Goal: Complete application form: Complete application form

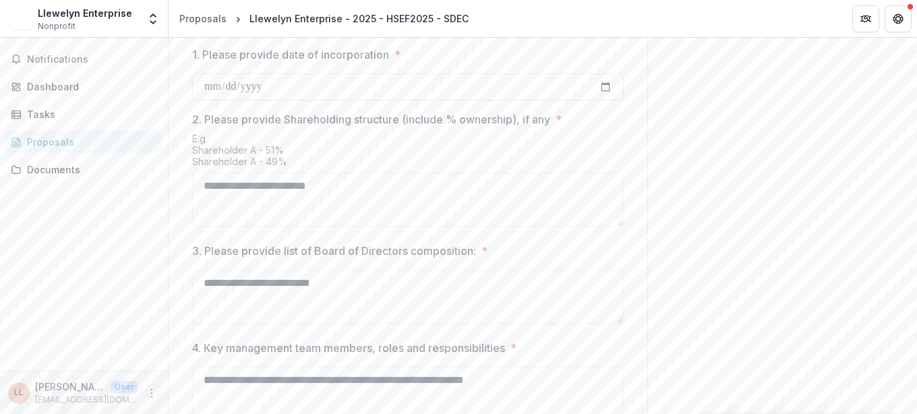
scroll to position [700, 0]
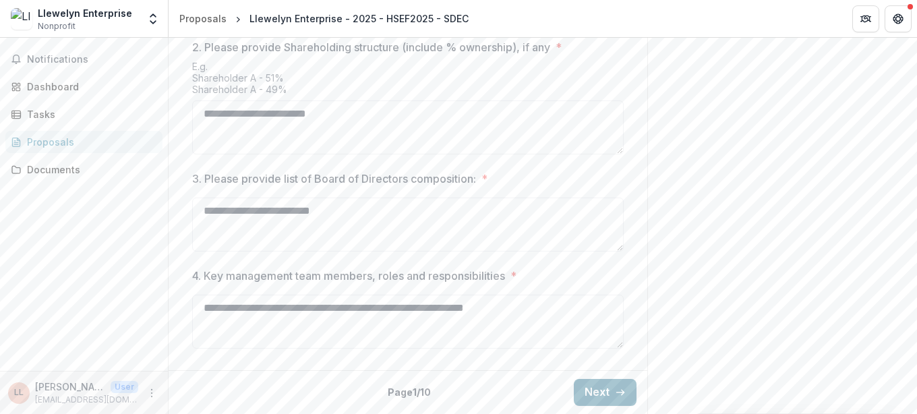
click at [607, 394] on button "Next" at bounding box center [605, 392] width 63 height 27
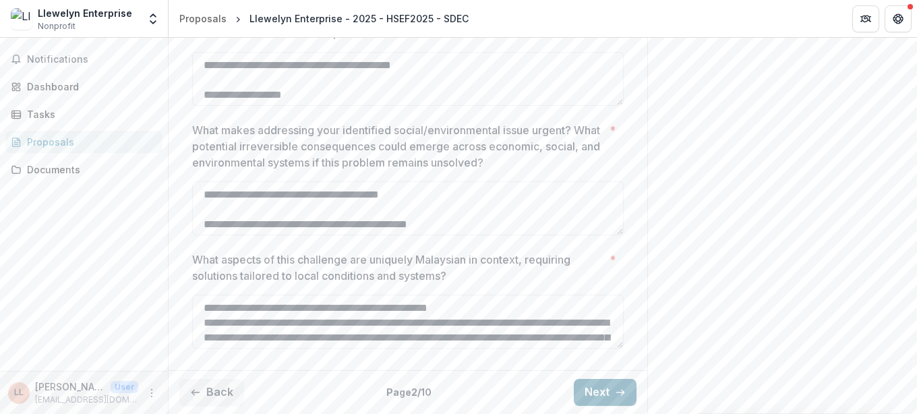
click at [607, 394] on button "Next" at bounding box center [605, 392] width 63 height 27
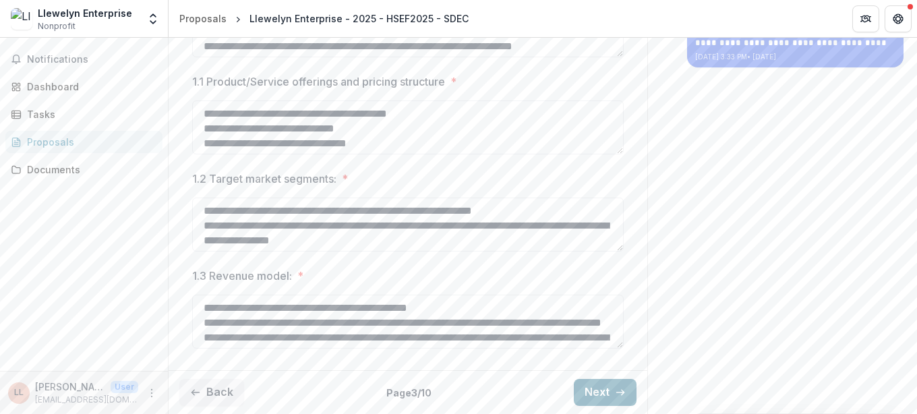
click at [607, 394] on button "Next" at bounding box center [605, 392] width 63 height 27
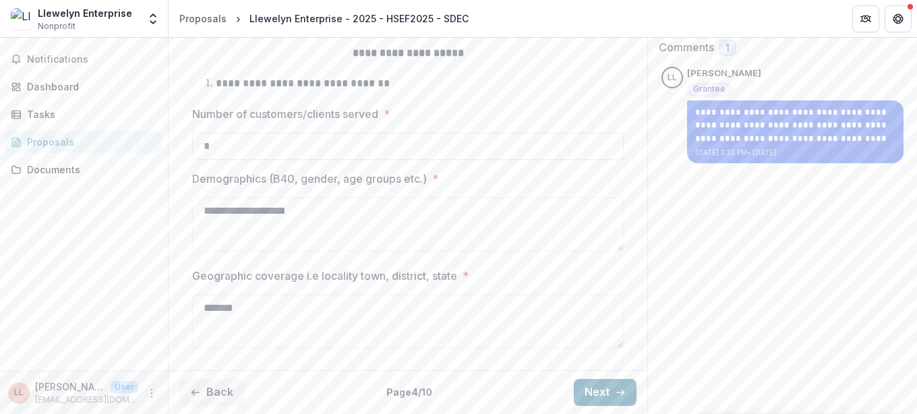
click at [607, 394] on button "Next" at bounding box center [605, 392] width 63 height 27
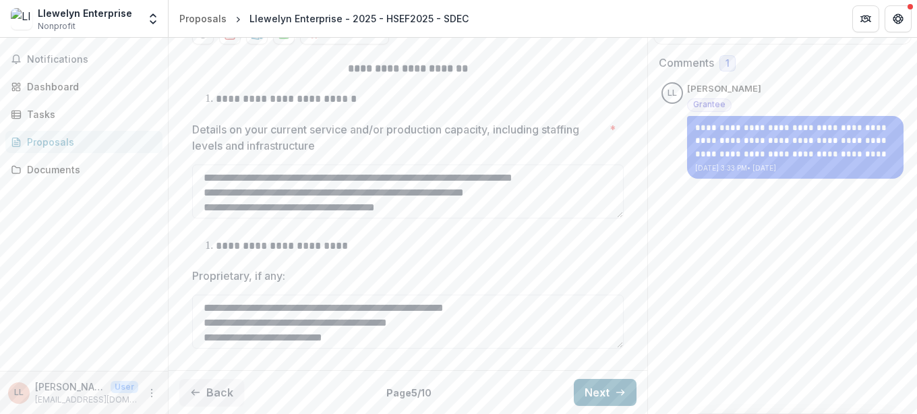
click at [607, 394] on button "Next" at bounding box center [605, 392] width 63 height 27
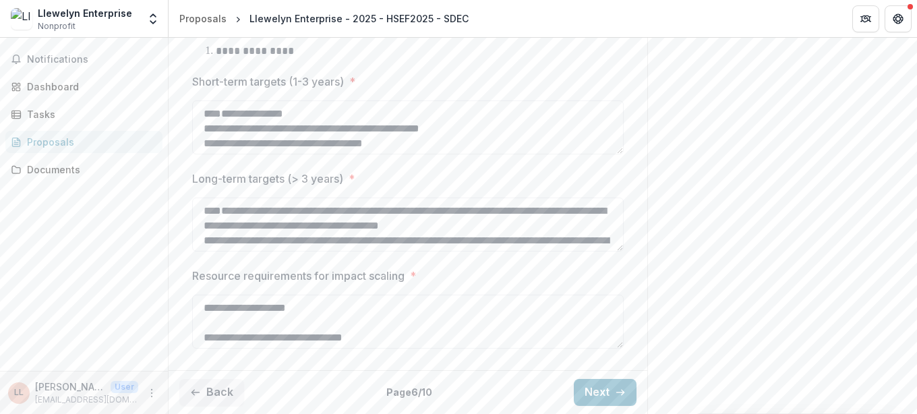
scroll to position [883, 0]
click at [609, 389] on button "Next" at bounding box center [605, 392] width 63 height 27
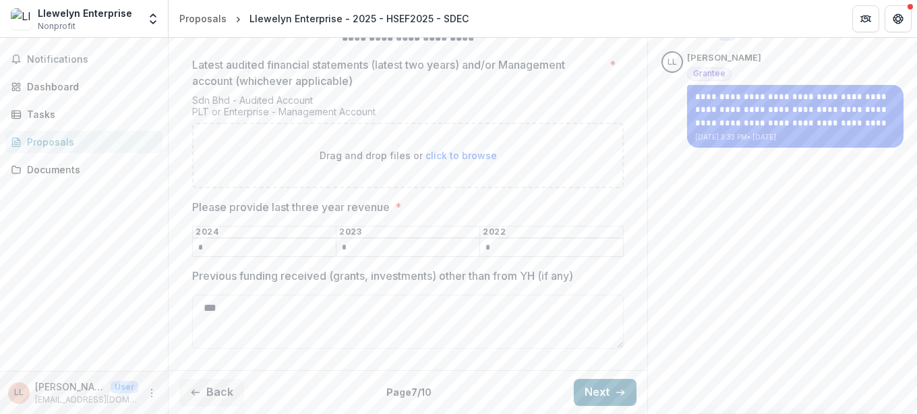
scroll to position [311, 0]
click at [460, 161] on span "click to browse" at bounding box center [460, 155] width 71 height 11
type input "**********"
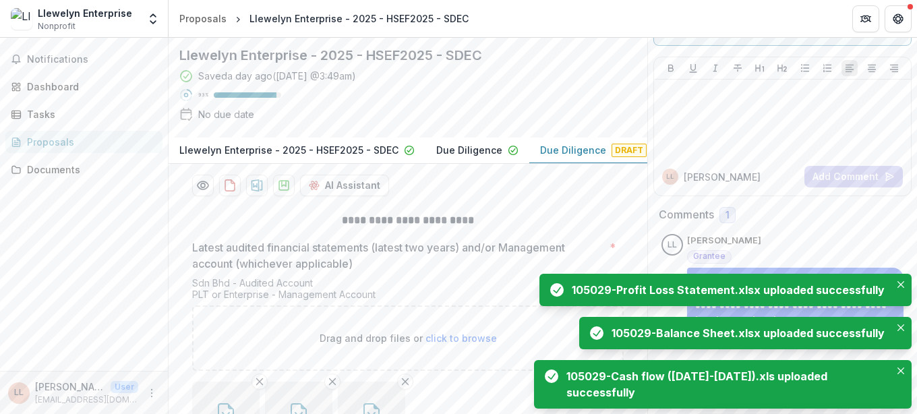
scroll to position [0, 0]
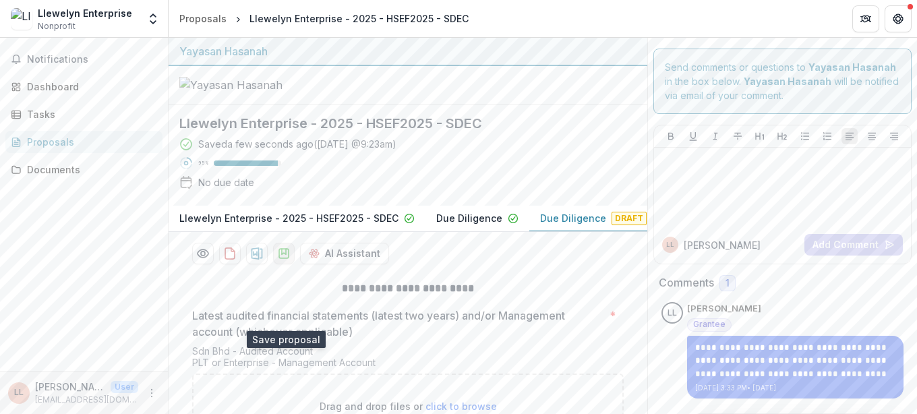
click at [289, 260] on icon "download-proposal" at bounding box center [283, 253] width 13 height 13
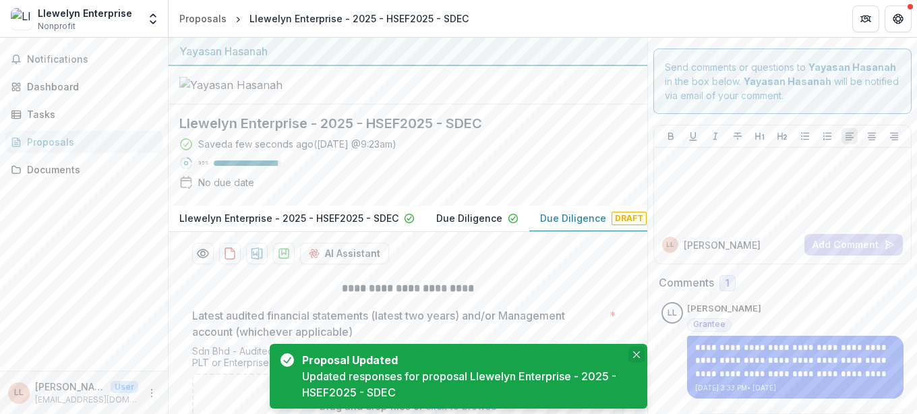
click at [633, 355] on icon "Close" at bounding box center [636, 354] width 7 height 7
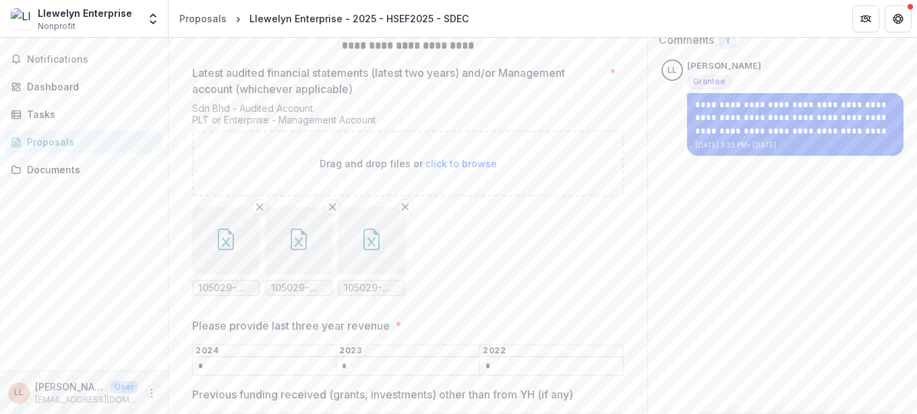
scroll to position [421, 0]
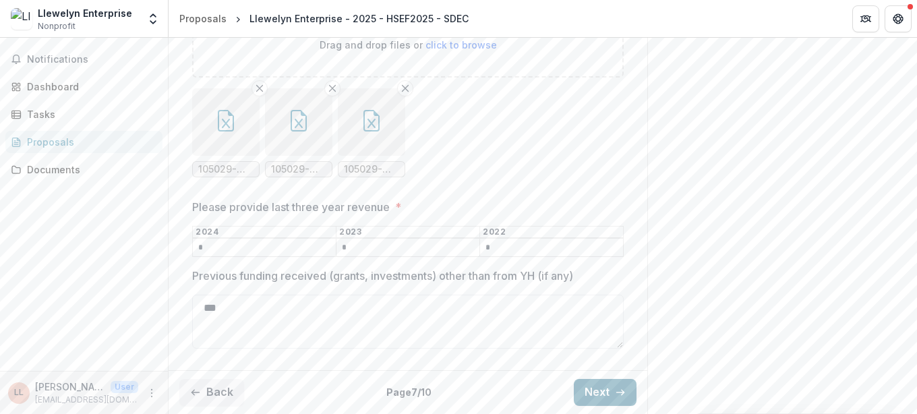
click at [616, 395] on icon "button" at bounding box center [620, 392] width 11 height 11
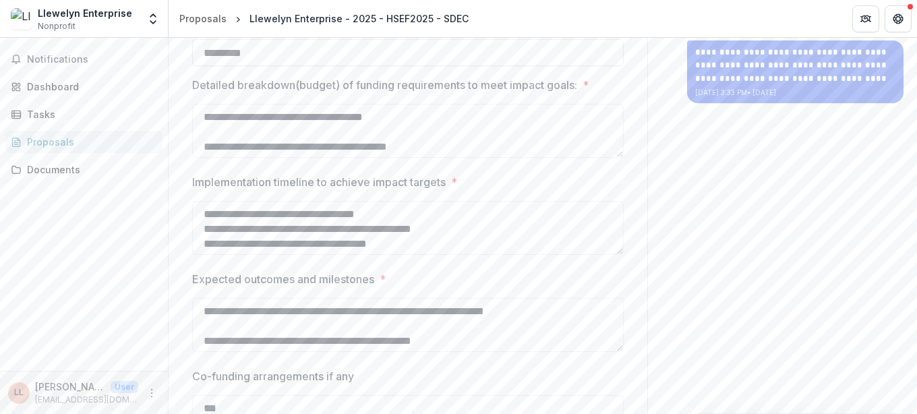
scroll to position [457, 0]
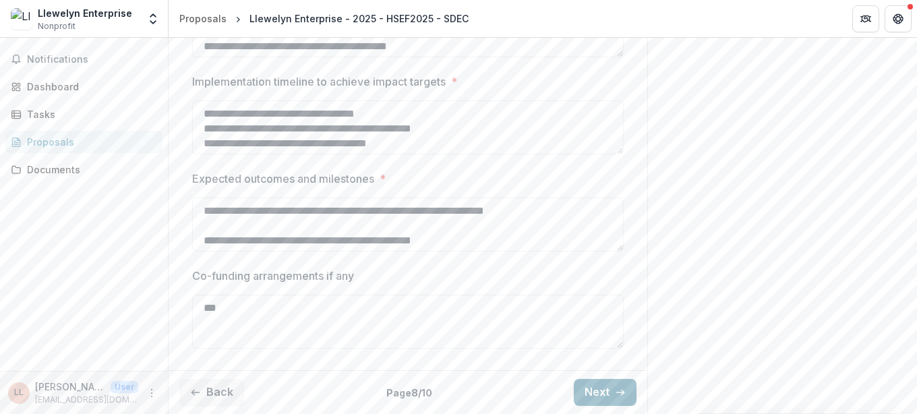
click at [614, 396] on button "Next" at bounding box center [605, 392] width 63 height 27
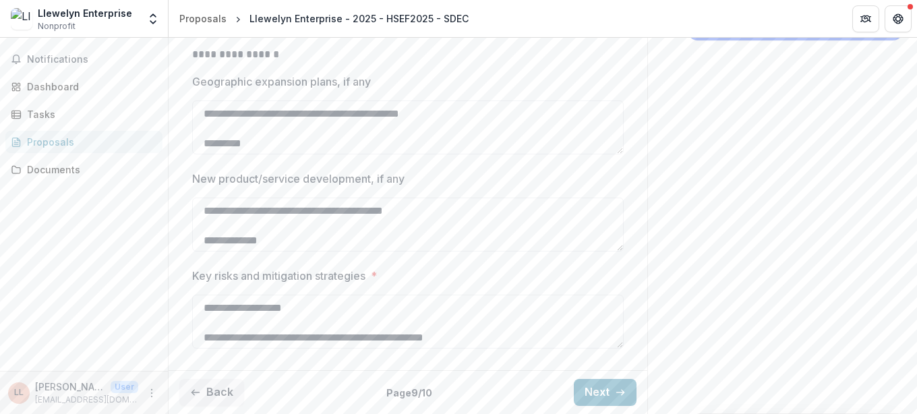
scroll to position [419, 0]
click at [583, 394] on button "Next" at bounding box center [605, 392] width 63 height 27
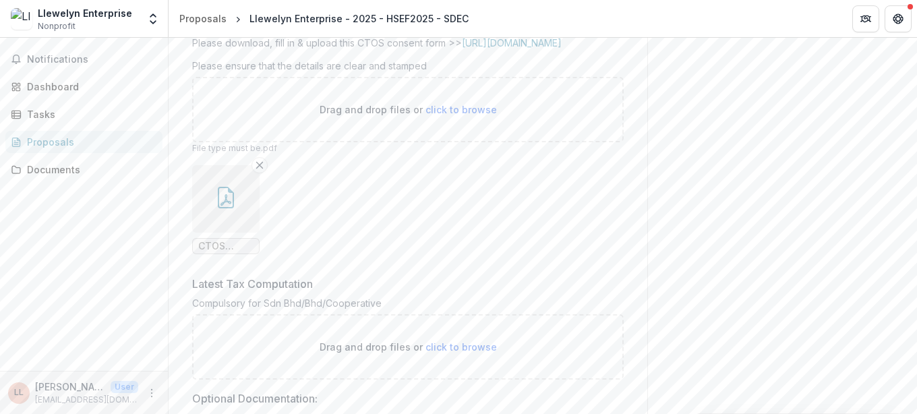
scroll to position [746, 0]
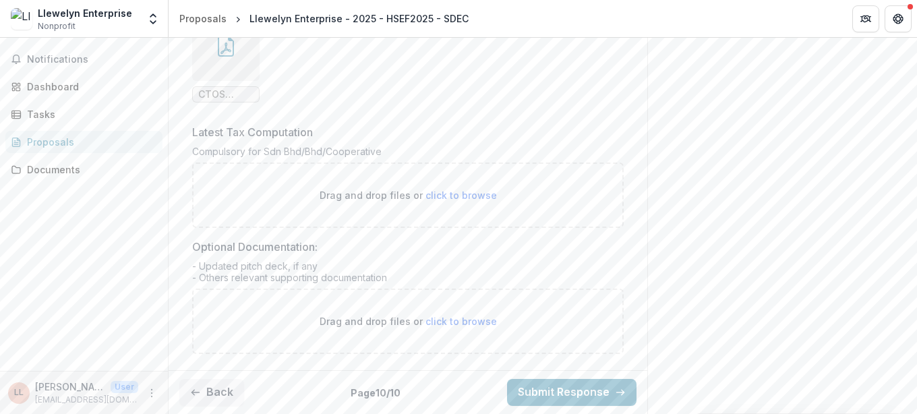
click at [476, 319] on span "click to browse" at bounding box center [460, 321] width 71 height 11
type input "**********"
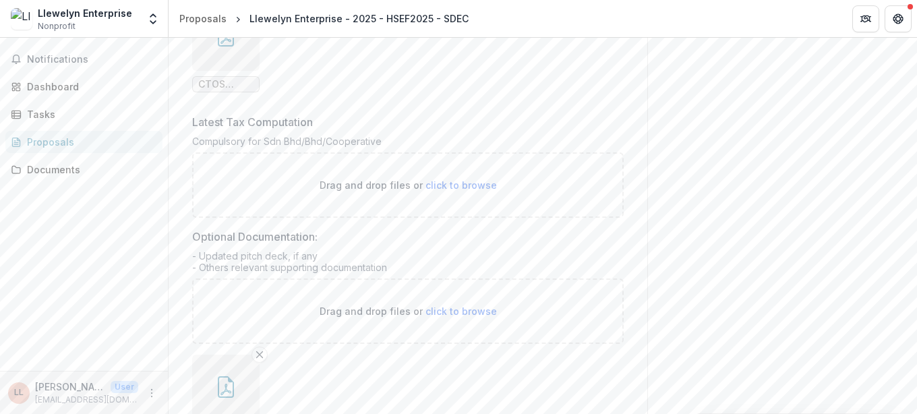
scroll to position [856, 0]
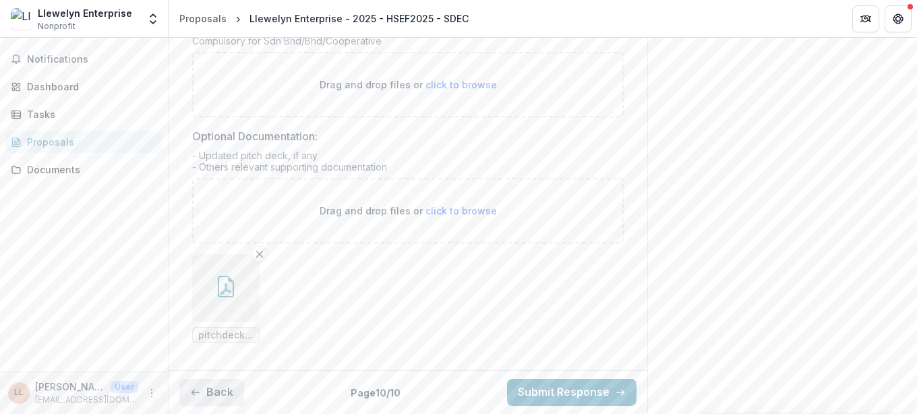
click at [225, 386] on button "Back" at bounding box center [211, 392] width 65 height 27
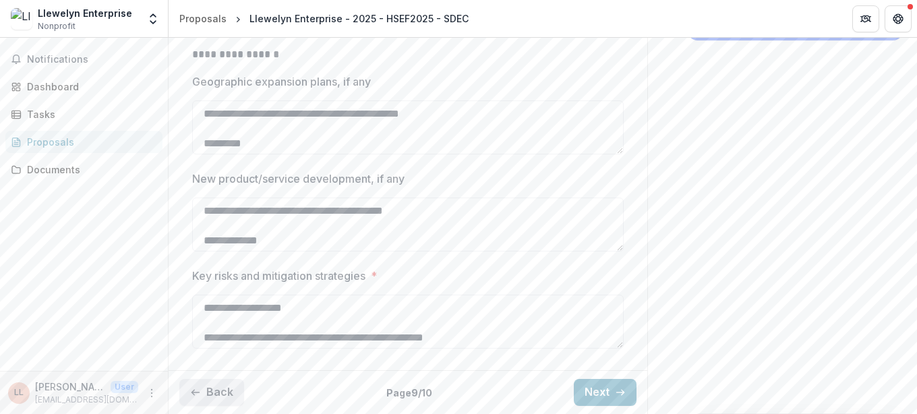
click at [225, 396] on button "Back" at bounding box center [211, 392] width 65 height 27
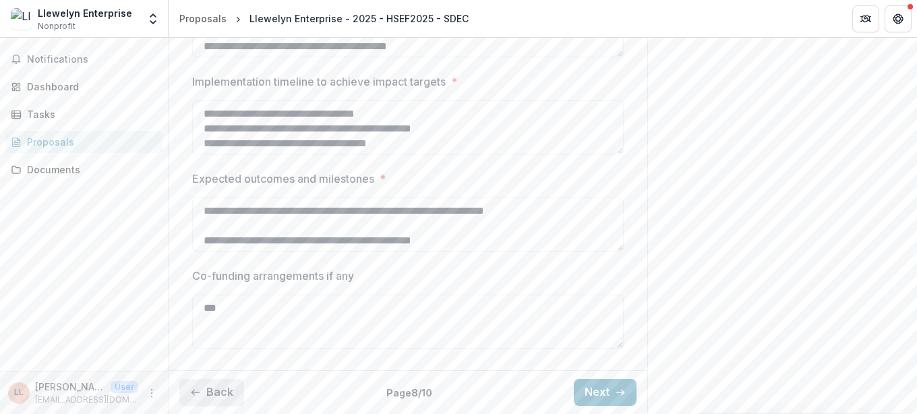
scroll to position [419, 0]
click at [225, 396] on button "Back" at bounding box center [211, 392] width 65 height 27
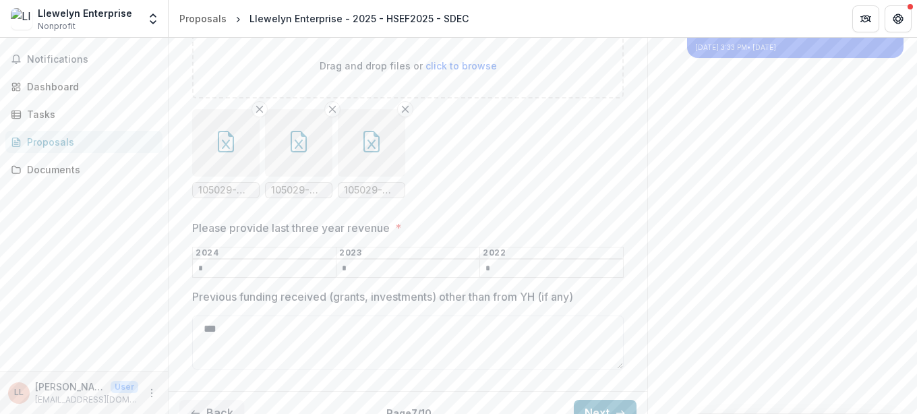
scroll to position [421, 0]
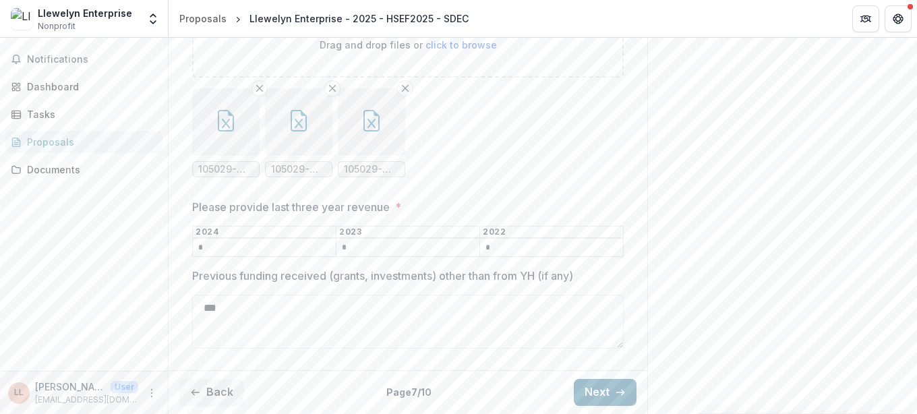
click at [608, 404] on button "Next" at bounding box center [605, 392] width 63 height 27
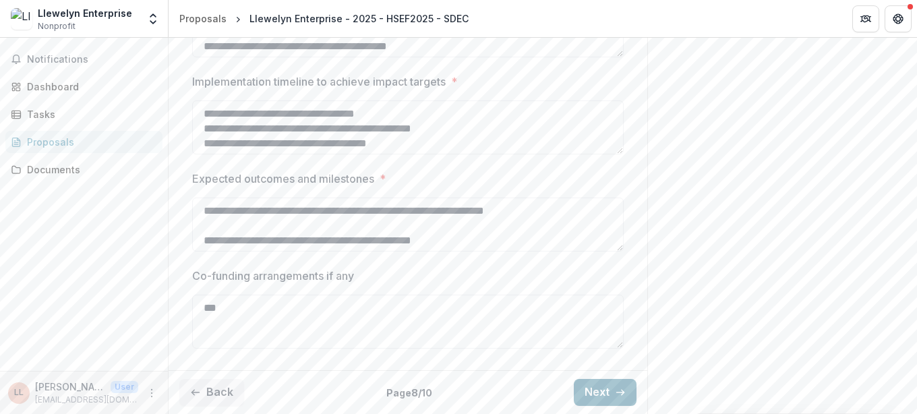
type input "*********"
click at [608, 404] on button "Next" at bounding box center [605, 392] width 63 height 27
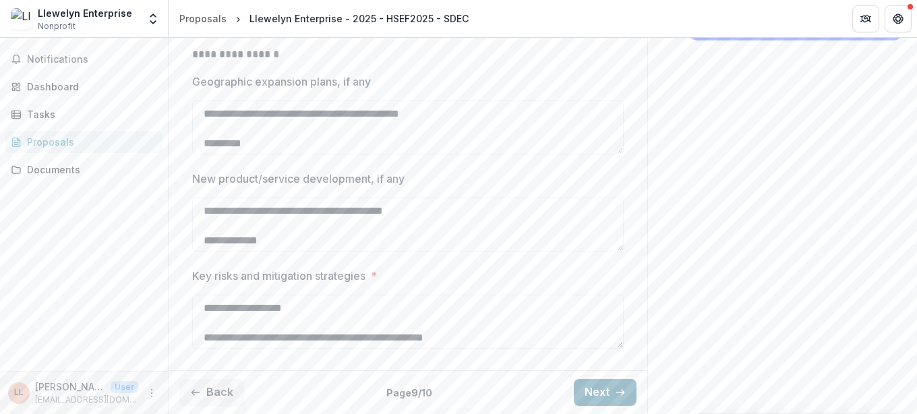
click at [608, 404] on button "Next" at bounding box center [605, 392] width 63 height 27
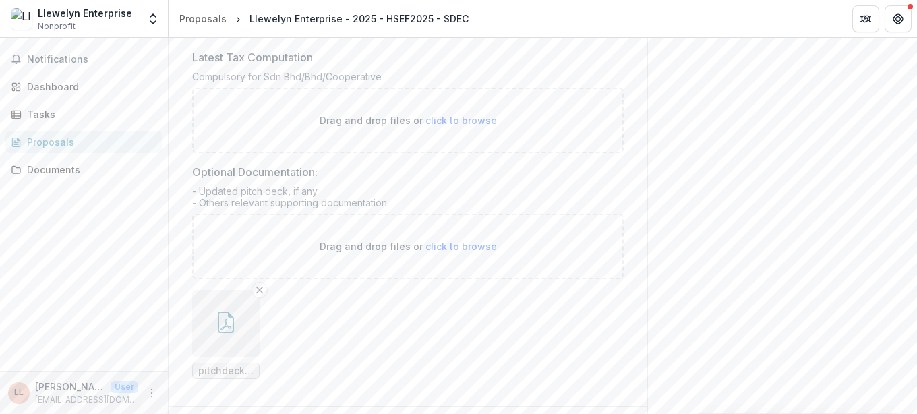
scroll to position [856, 0]
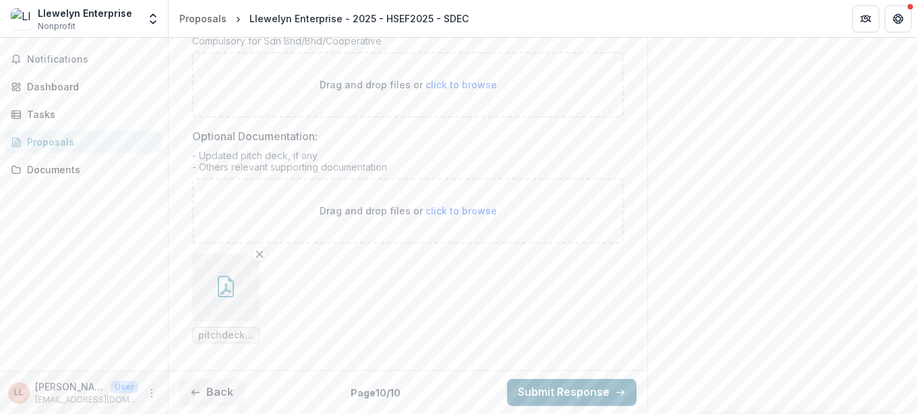
click at [593, 390] on button "Submit Response" at bounding box center [571, 392] width 129 height 27
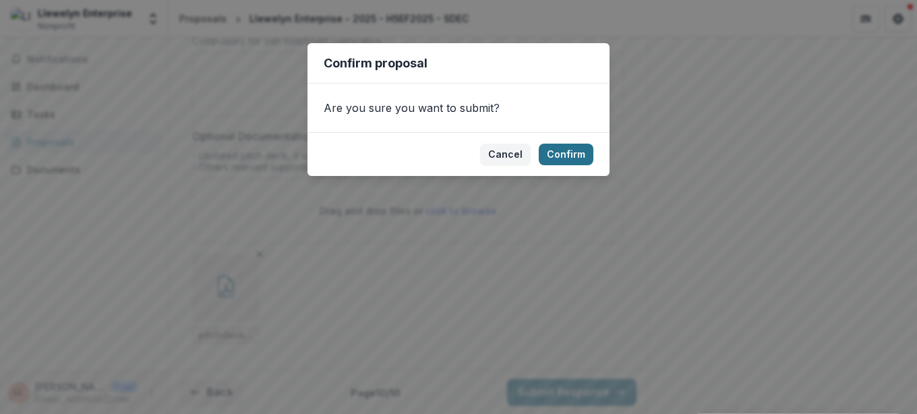
click at [551, 152] on button "Confirm" at bounding box center [566, 155] width 55 height 22
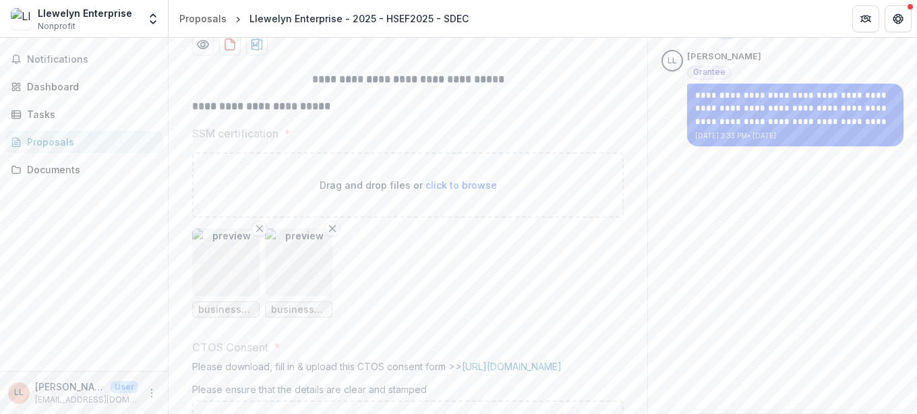
scroll to position [0, 0]
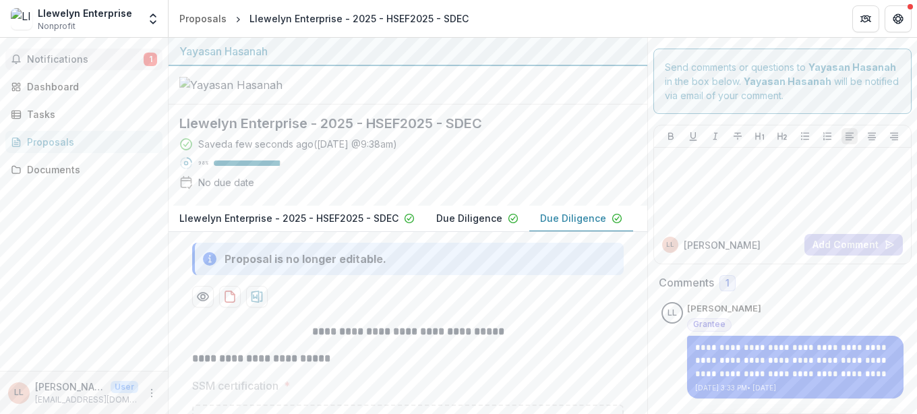
click at [127, 59] on span "Notifications" at bounding box center [85, 59] width 117 height 11
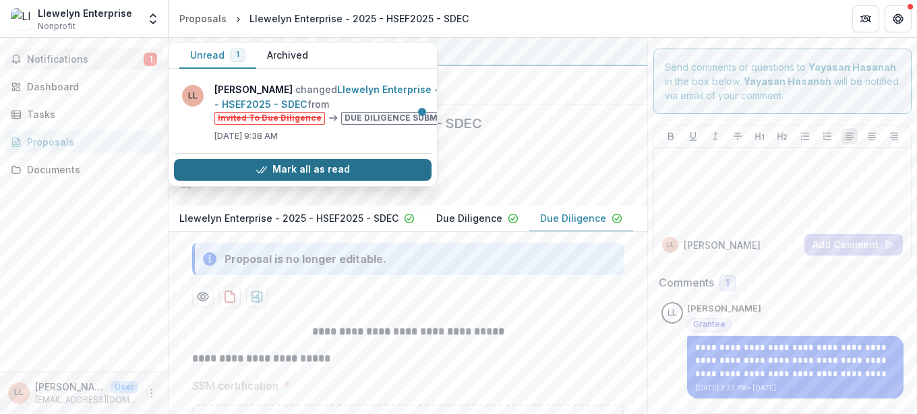
click at [382, 168] on button "Mark all as read" at bounding box center [303, 170] width 258 height 22
